Goal: Task Accomplishment & Management: Manage account settings

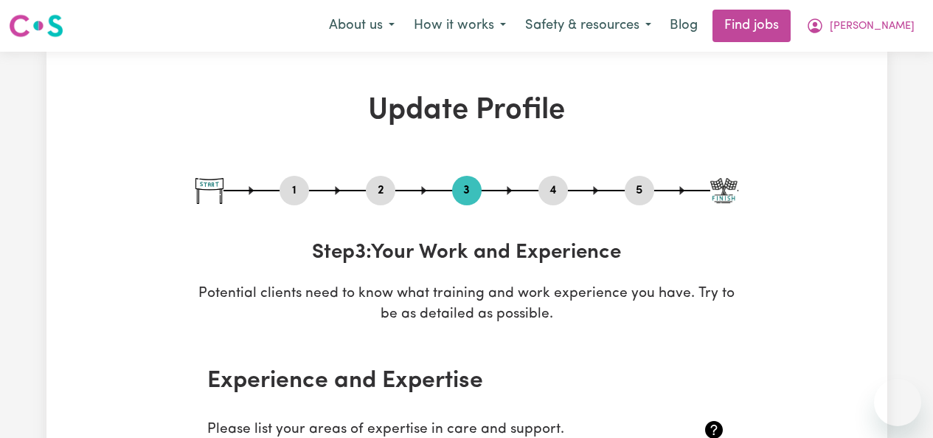
select select "2017"
select select "2013"
select select "2015"
select select "2013"
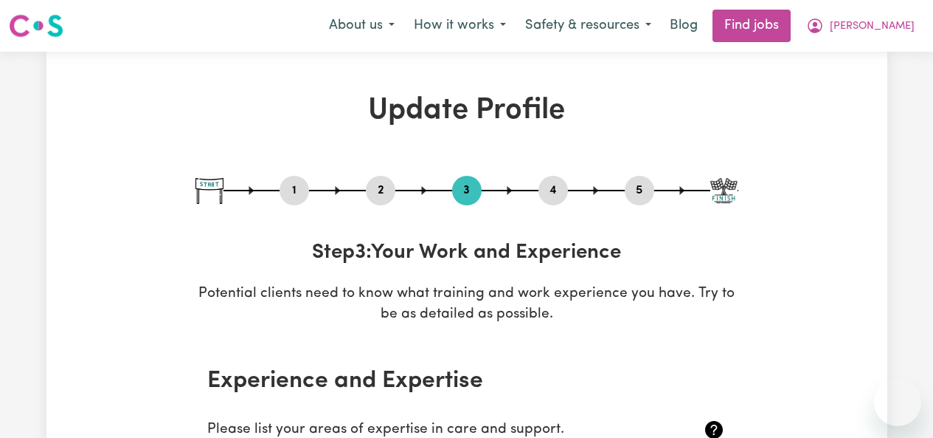
select select "2010"
select select "2013"
select select "Certificate III (Individual Support)"
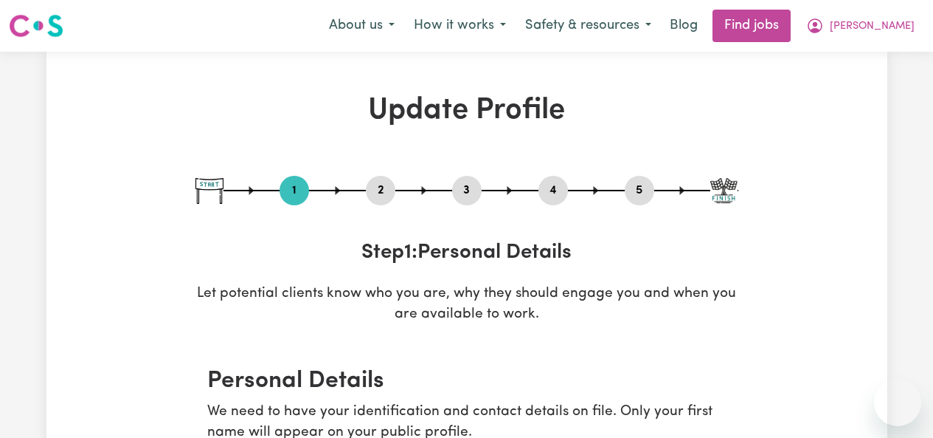
select select "male"
select select "Australian Citizen"
select select "Studying a healthcare related degree or qualification"
select select "70"
select select "85"
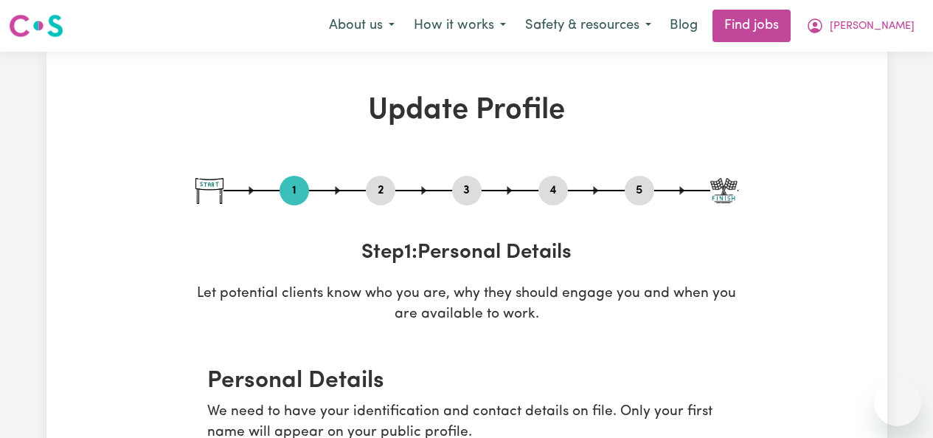
select select "100"
select select "120"
click at [379, 196] on button "2" at bounding box center [381, 190] width 30 height 19
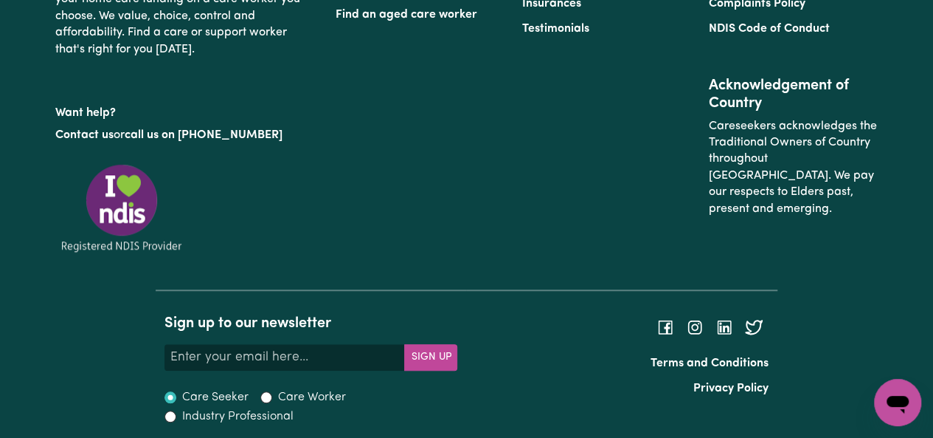
click at [478, 252] on div "Find a Mental Health Support Worker Become a Care Worker Find a disability supp…" at bounding box center [607, 87] width 561 height 403
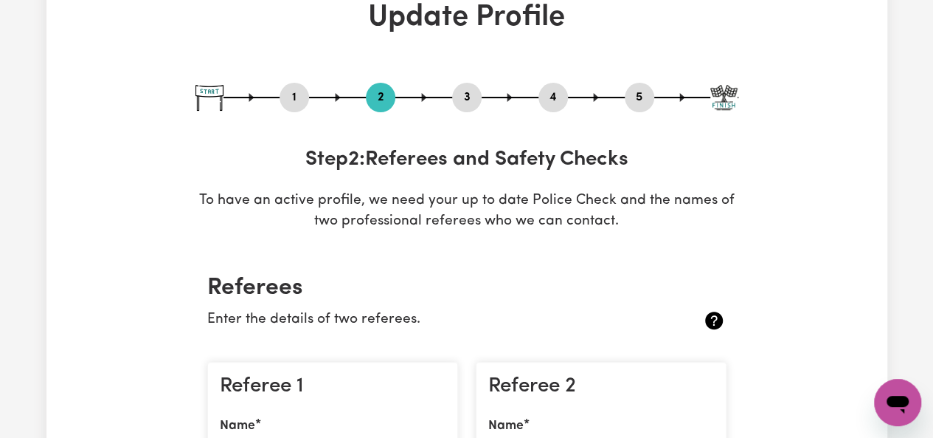
scroll to position [84, 0]
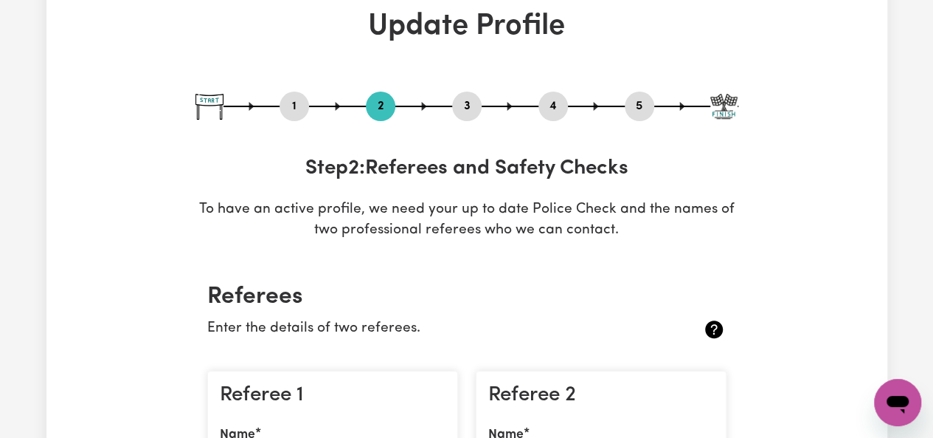
click at [460, 125] on div "1 2 3 4 5 Step 2 : Referees and Safety Checks To have an active profile, we nee…" at bounding box center [467, 167] width 543 height 150
click at [461, 113] on button "3" at bounding box center [467, 106] width 30 height 19
select select "2017"
select select "2013"
select select "2015"
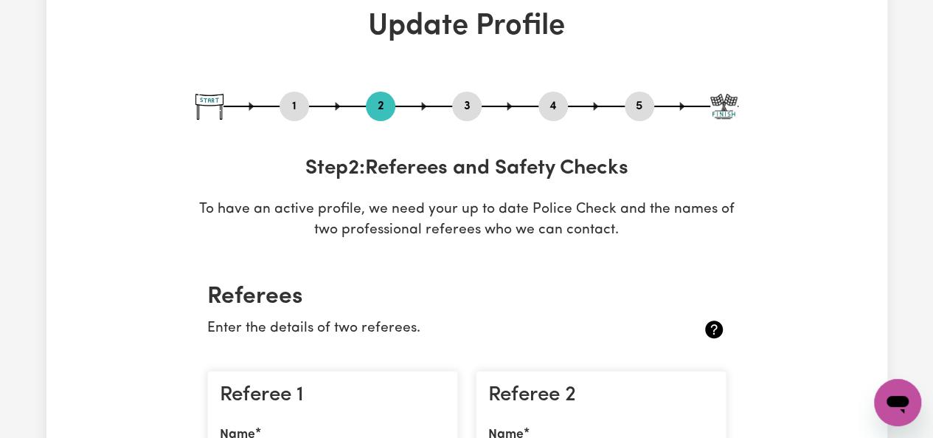
select select "2013"
select select "2010"
select select "2013"
select select "Certificate III (Individual Support)"
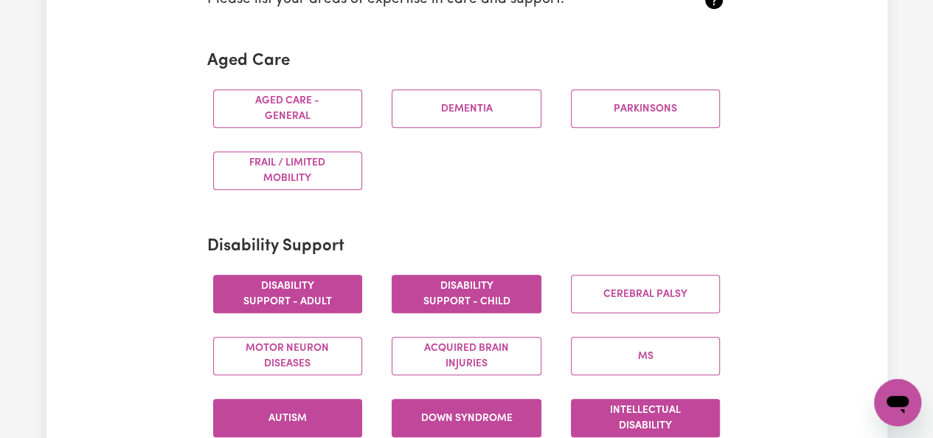
scroll to position [0, 0]
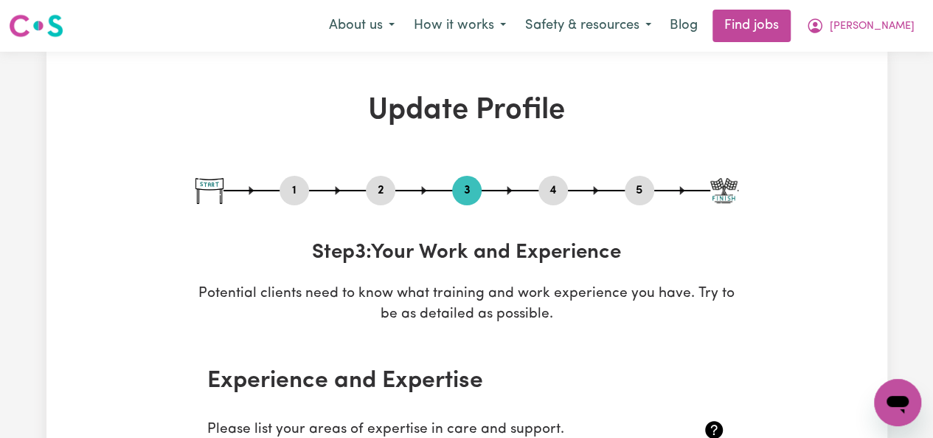
click at [558, 184] on button "4" at bounding box center [554, 190] width 30 height 19
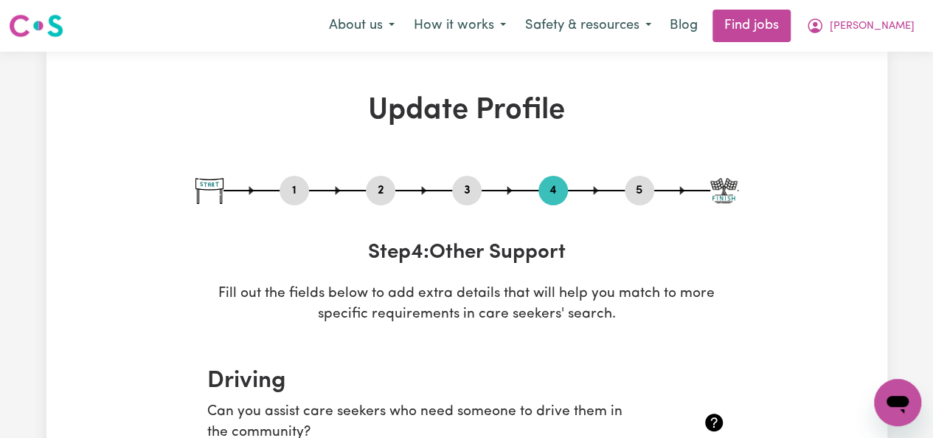
click at [636, 199] on div "5" at bounding box center [640, 191] width 30 height 30
click at [646, 185] on button "5" at bounding box center [640, 190] width 30 height 19
select select "I am providing services privately on my own"
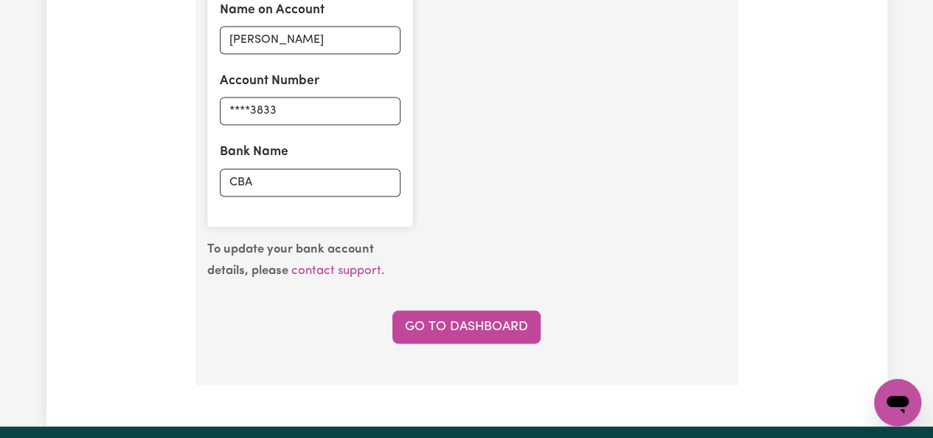
scroll to position [1184, 0]
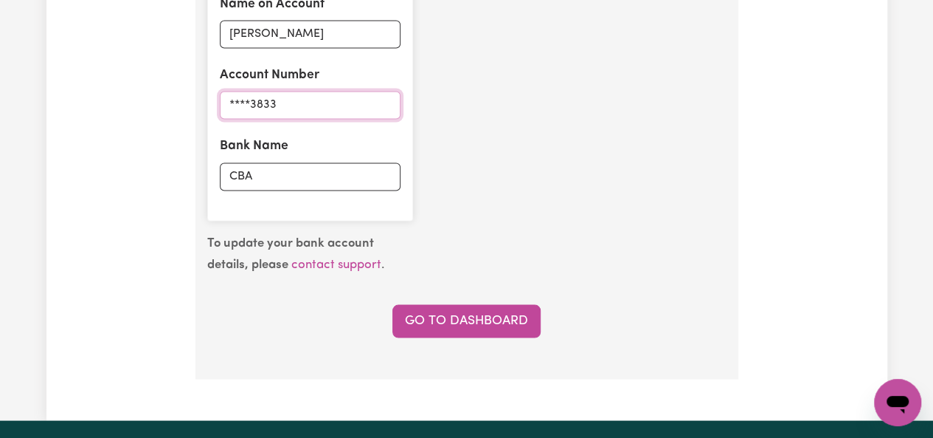
drag, startPoint x: 316, startPoint y: 106, endPoint x: 175, endPoint y: 113, distance: 141.1
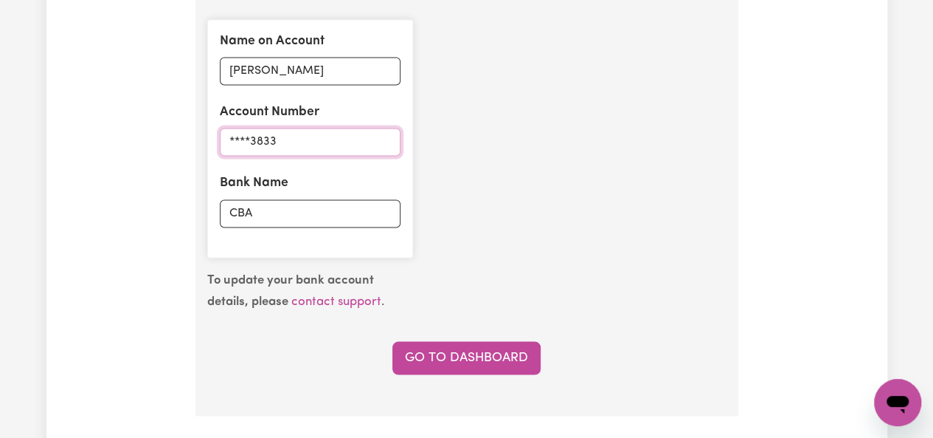
scroll to position [1138, 0]
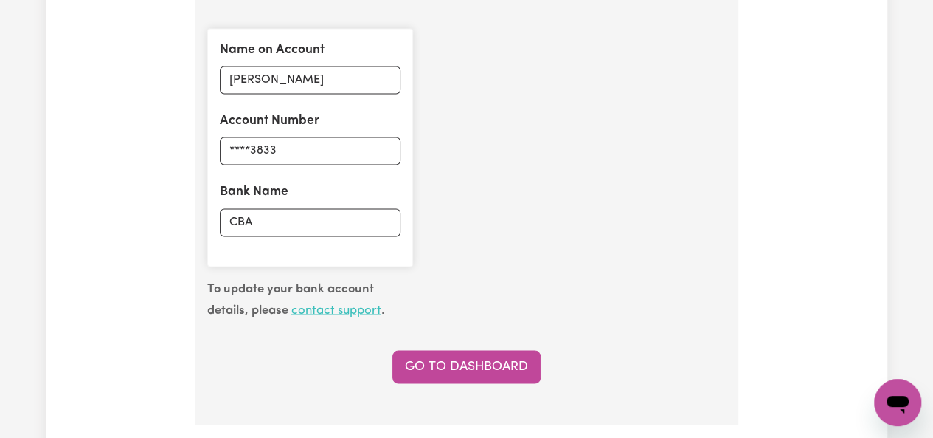
click at [349, 309] on link "contact support" at bounding box center [336, 309] width 90 height 13
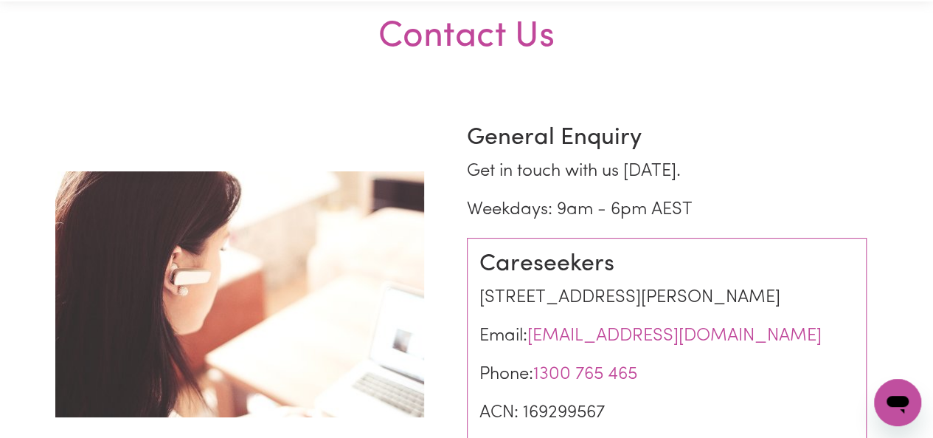
scroll to position [80, 0]
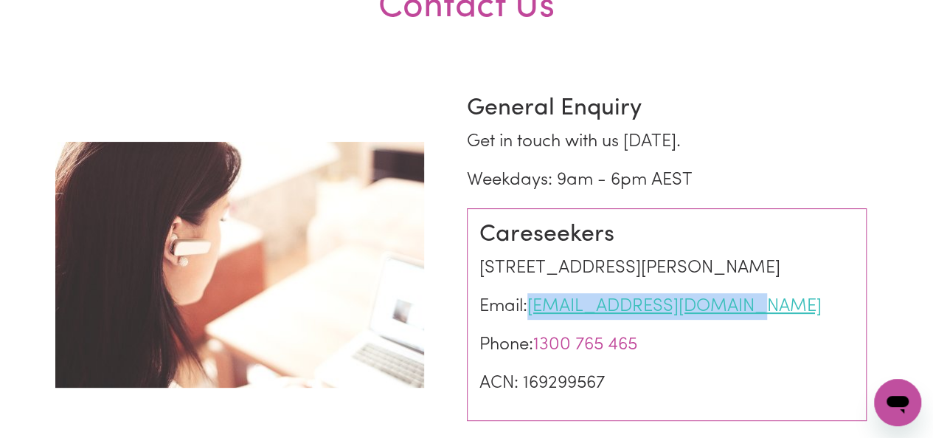
drag, startPoint x: 710, startPoint y: 338, endPoint x: 528, endPoint y: 334, distance: 181.6
click at [528, 320] on p "Email: info@careseekers.com.au" at bounding box center [667, 306] width 375 height 27
copy link "info@careseekers.com.au"
